Goal: Task Accomplishment & Management: Manage account settings

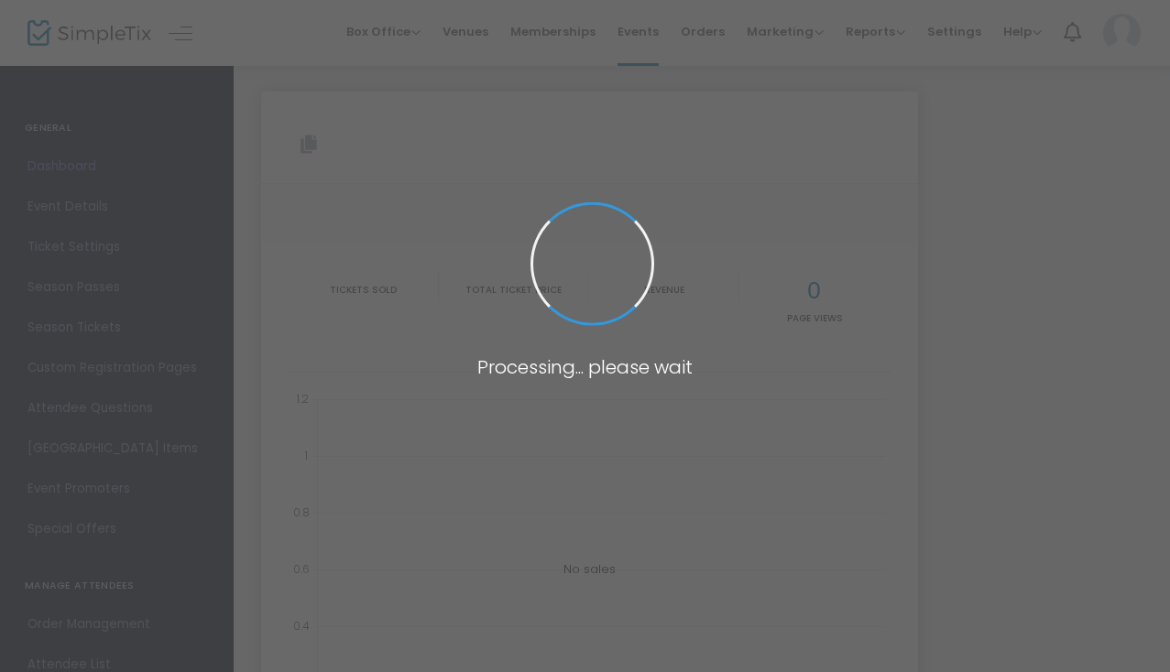
type input "[URL][DOMAIN_NAME]"
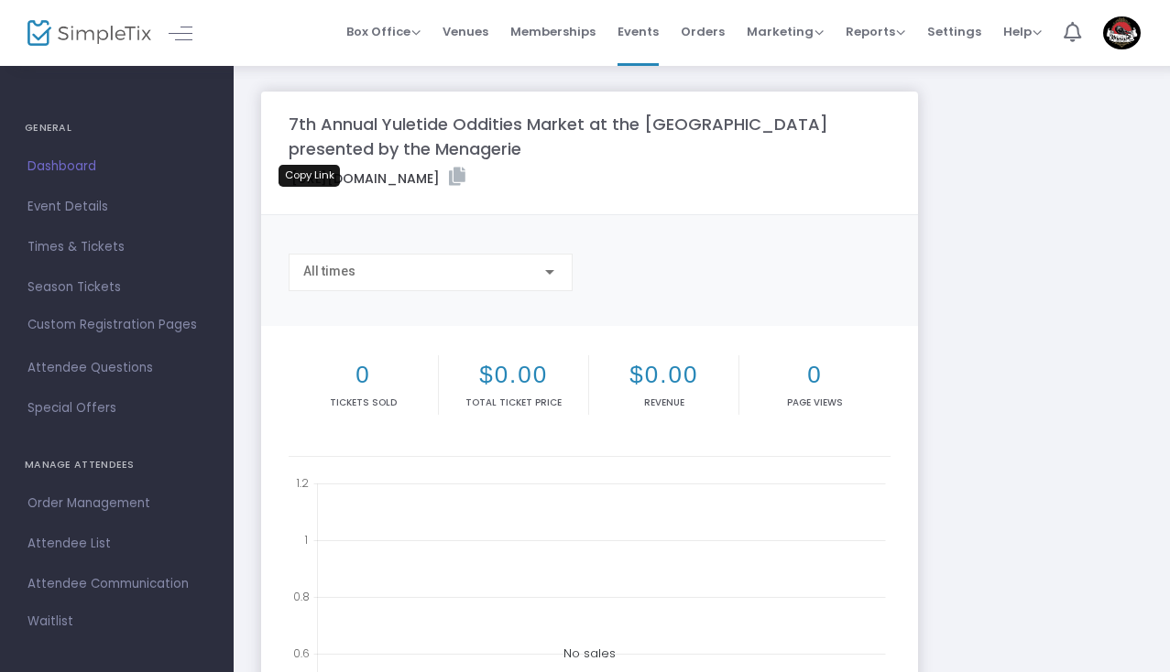
click at [449, 186] on icon at bounding box center [457, 177] width 16 height 18
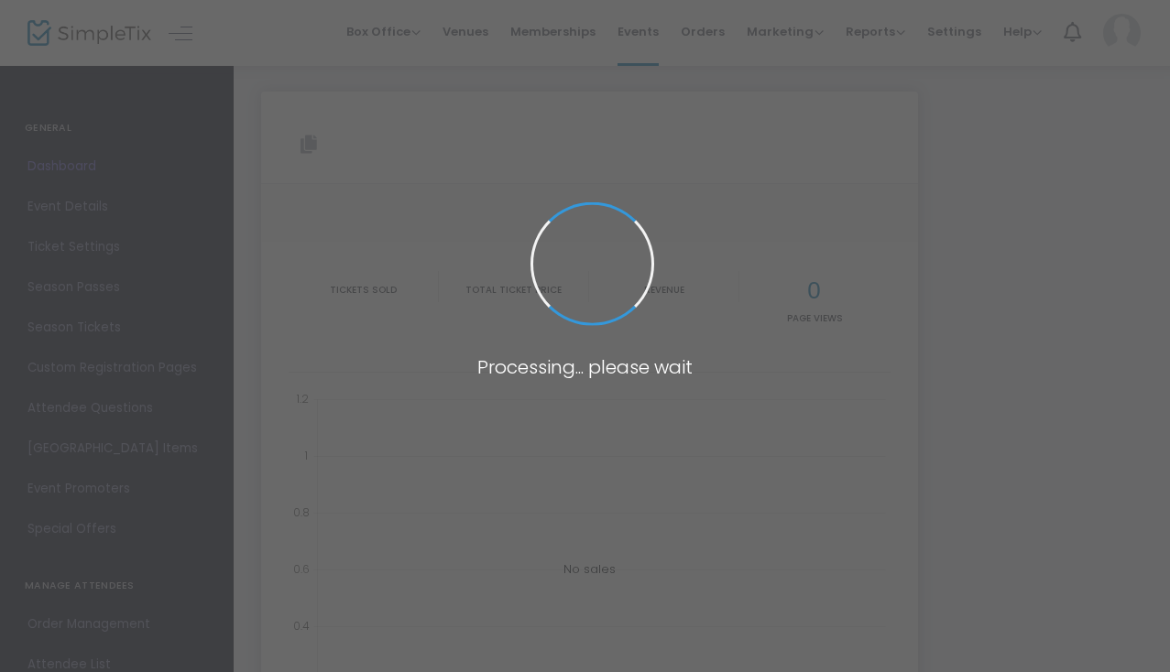
scroll to position [116, 0]
type input "[URL][DOMAIN_NAME]"
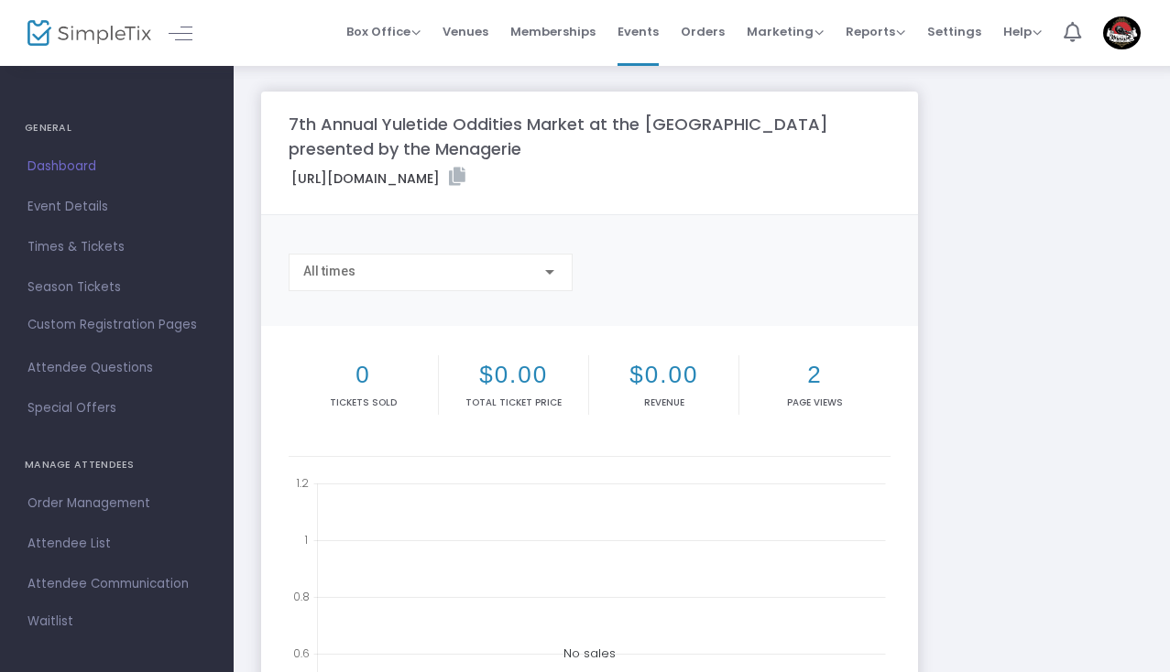
scroll to position [0, 0]
click at [951, 27] on span "Settings" at bounding box center [954, 31] width 54 height 47
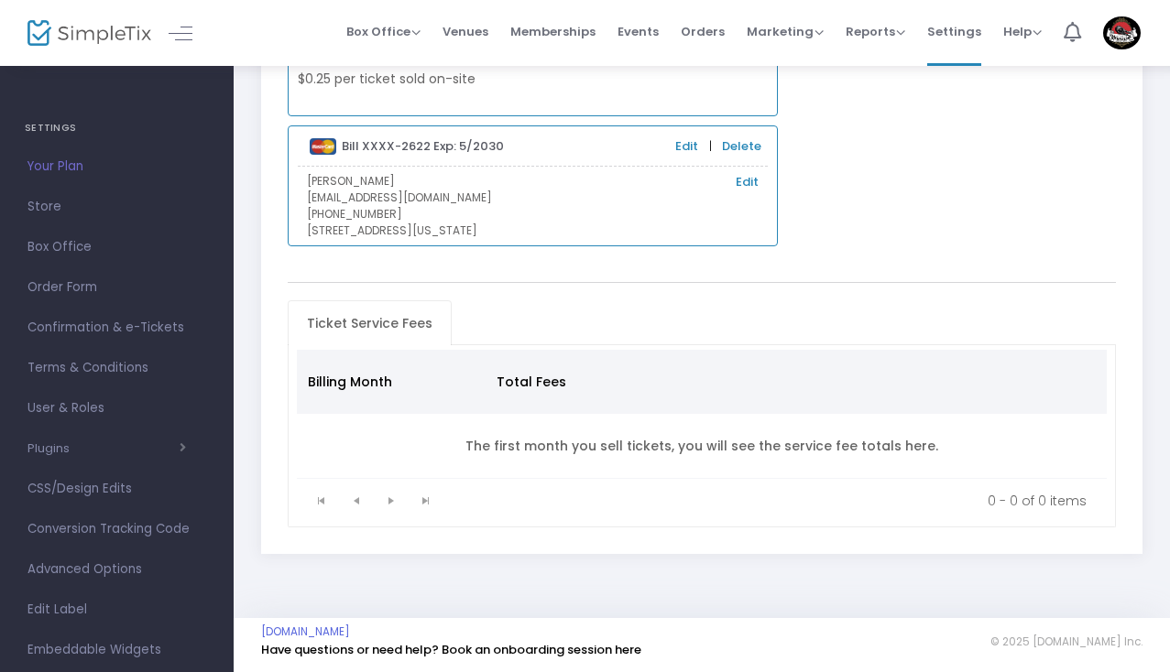
scroll to position [199, 0]
click at [1039, 33] on span "Help" at bounding box center [1022, 31] width 38 height 17
click at [846, 268] on div "Your Pricing $0.79 + 2% per ticket purchased online $0.25 per ticket sold on-si…" at bounding box center [701, 254] width 881 height 603
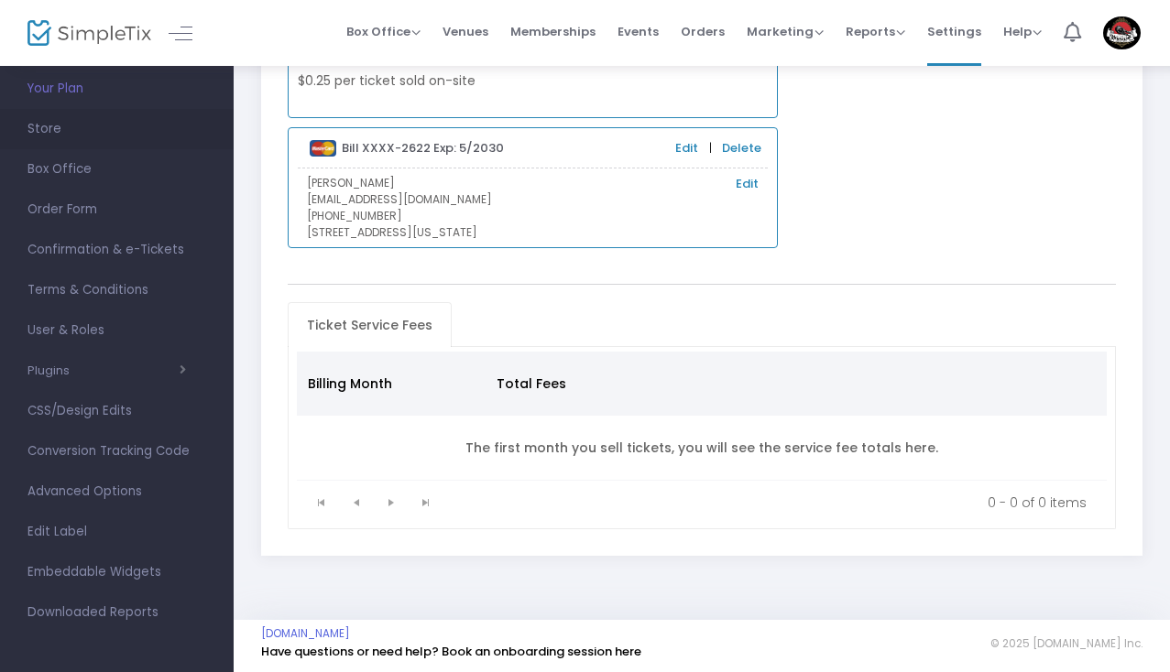
click at [51, 126] on span "Store" at bounding box center [116, 129] width 179 height 24
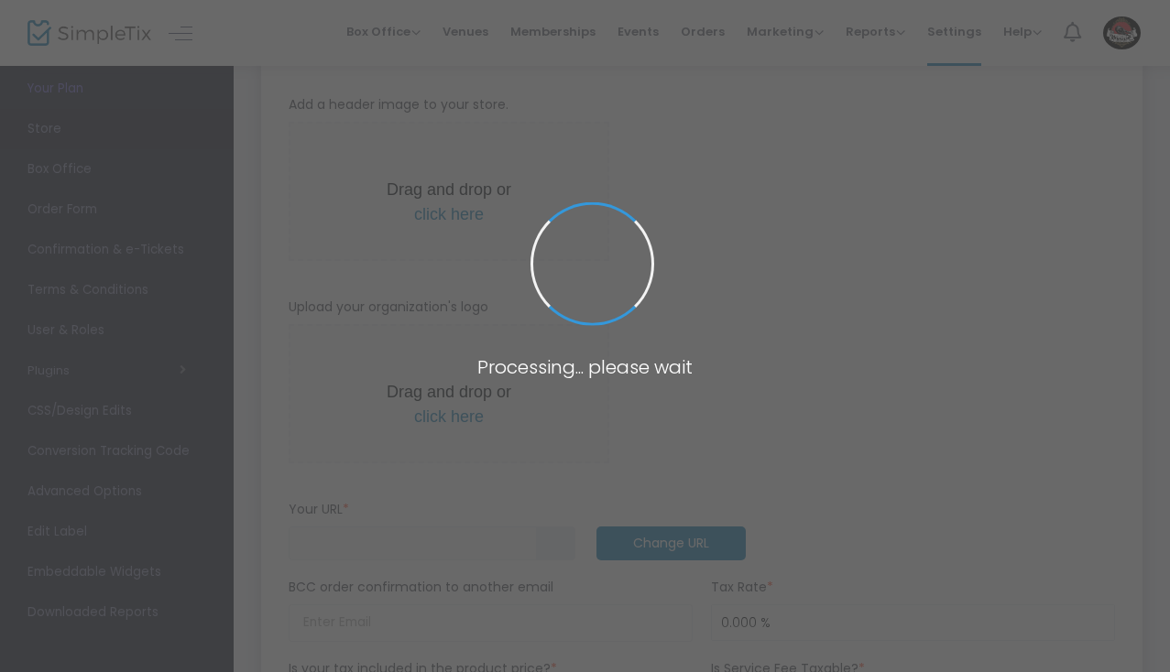
type input "[URL]"
radio input "false"
radio input "true"
type input "The Menagerie Oddities Market LLC"
type input "[PHONE_NUMBER]"
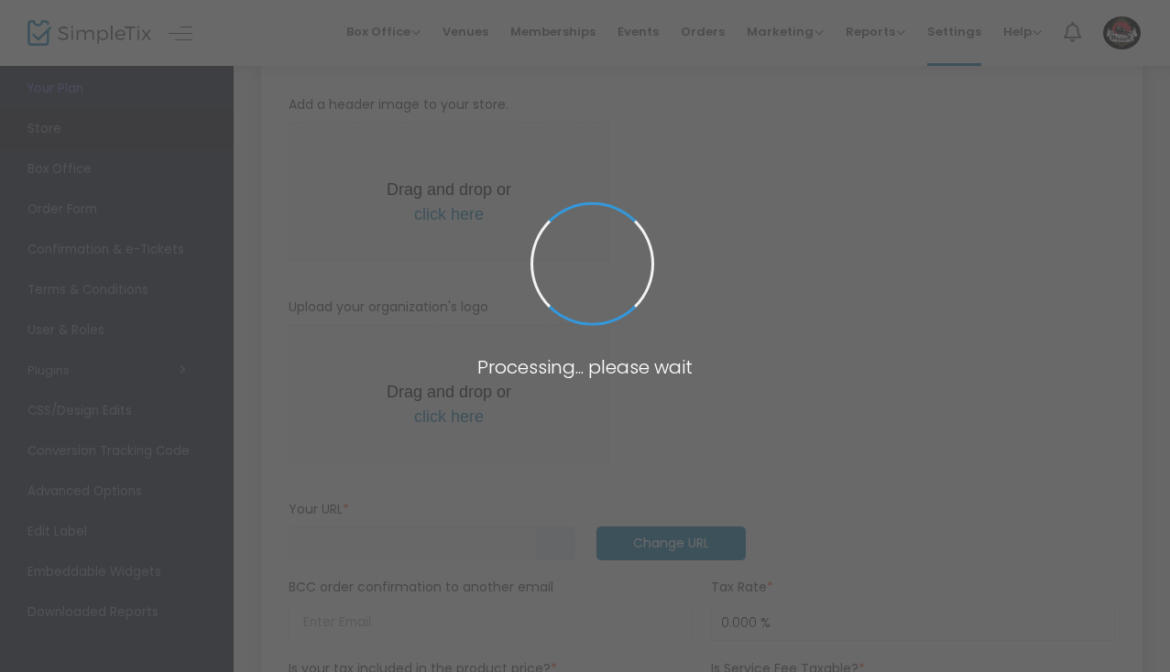
type input "[EMAIL_ADDRESS][DOMAIN_NAME]"
type input "[DOMAIN_NAME][URL]"
type input "themenagerieodditiesmarket"
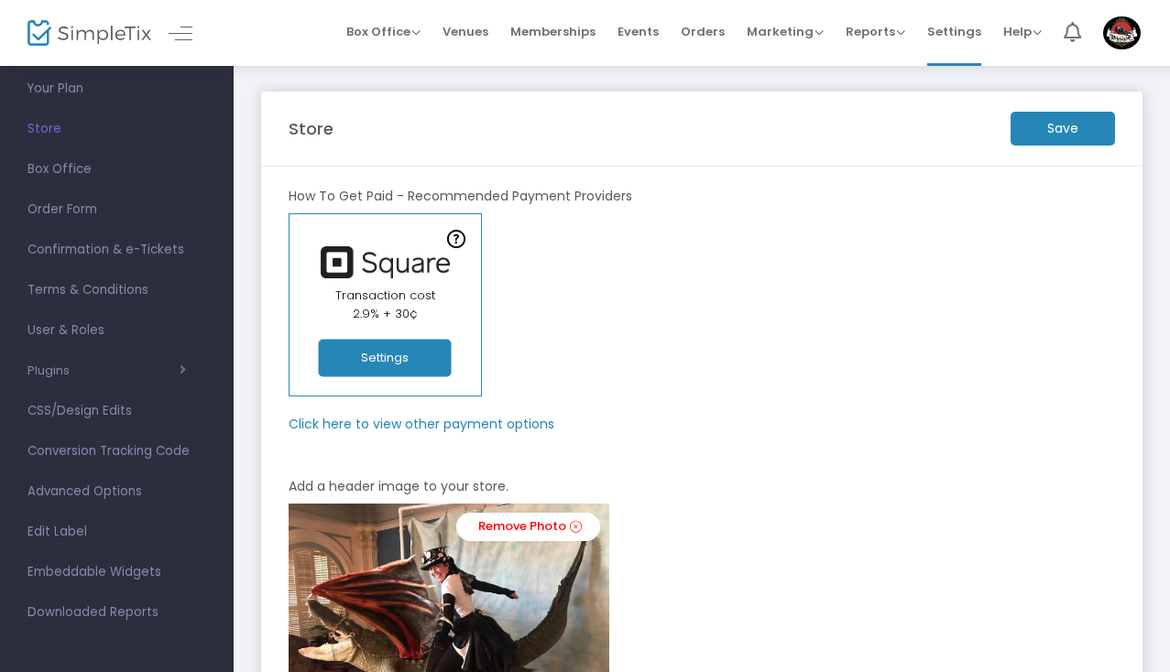
click at [485, 422] on m-panel-subtitle "Click here to view other payment options" at bounding box center [422, 424] width 266 height 19
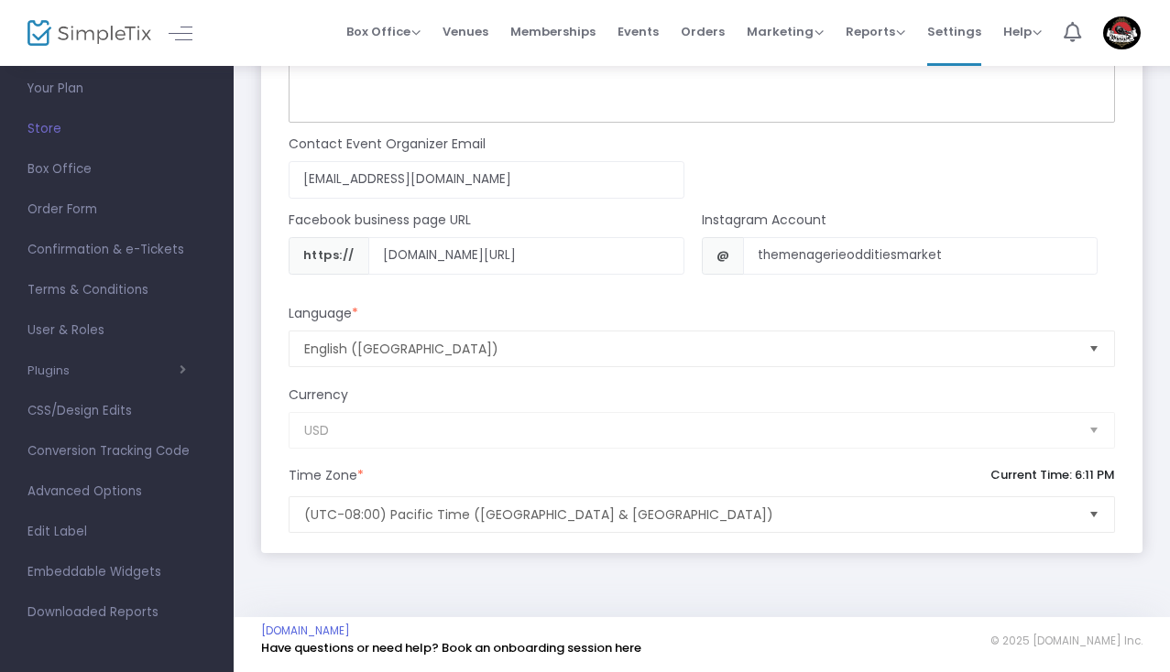
scroll to position [1982, 0]
click at [546, 650] on link "Have questions or need help? Book an onboarding session here" at bounding box center [451, 647] width 380 height 17
